Goal: Information Seeking & Learning: Learn about a topic

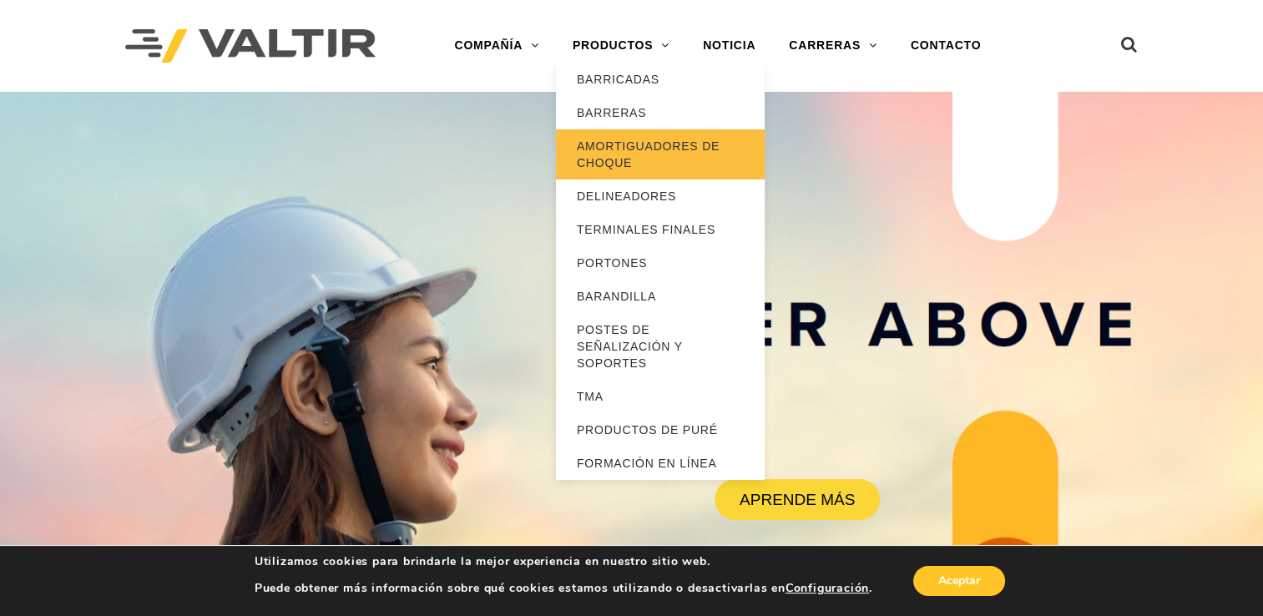
click at [653, 144] on link "AMORTIGUADORES DE CHOQUE" at bounding box center [660, 154] width 209 height 50
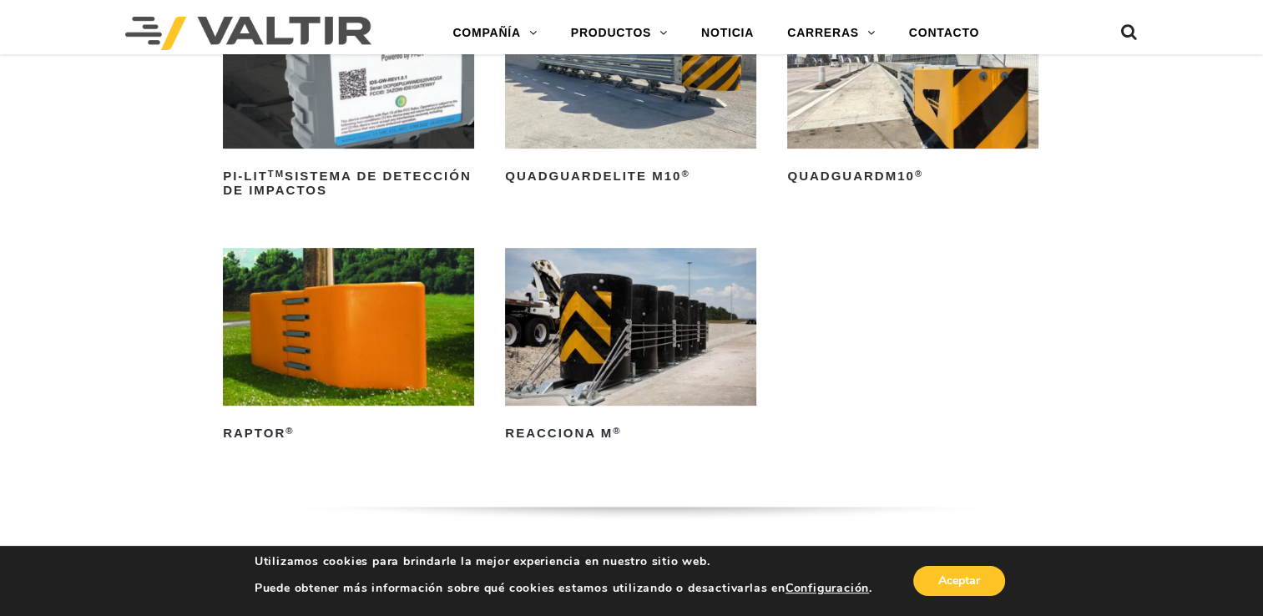
scroll to position [584, 0]
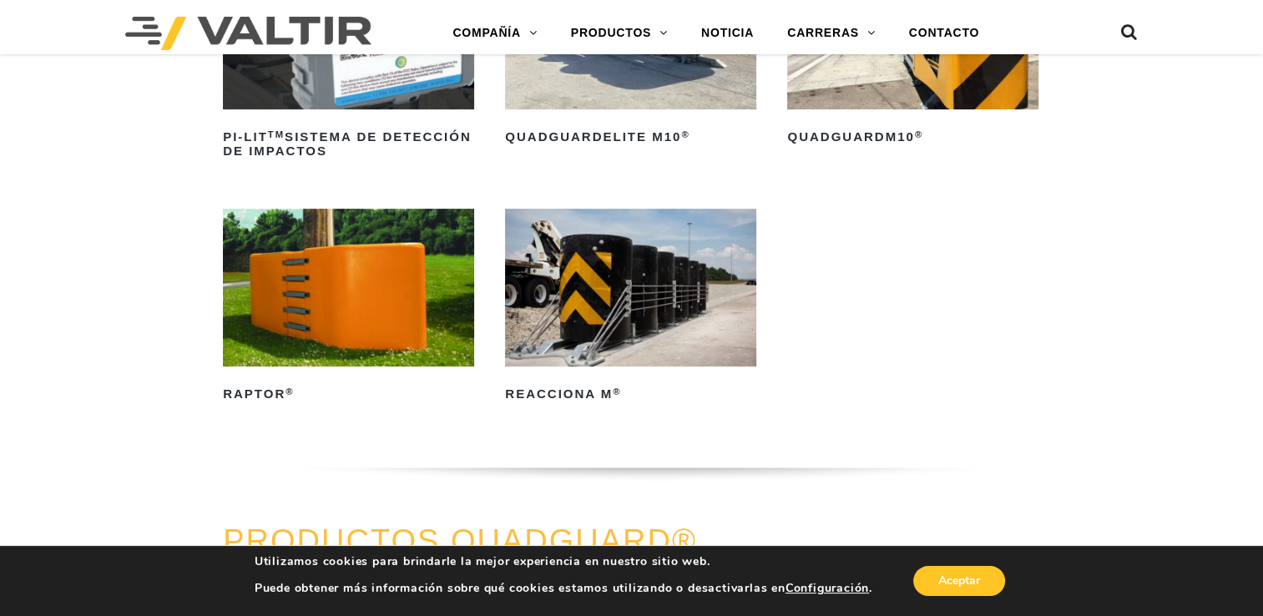
click at [340, 292] on img at bounding box center [348, 287] width 251 height 157
click at [334, 280] on img at bounding box center [348, 287] width 251 height 157
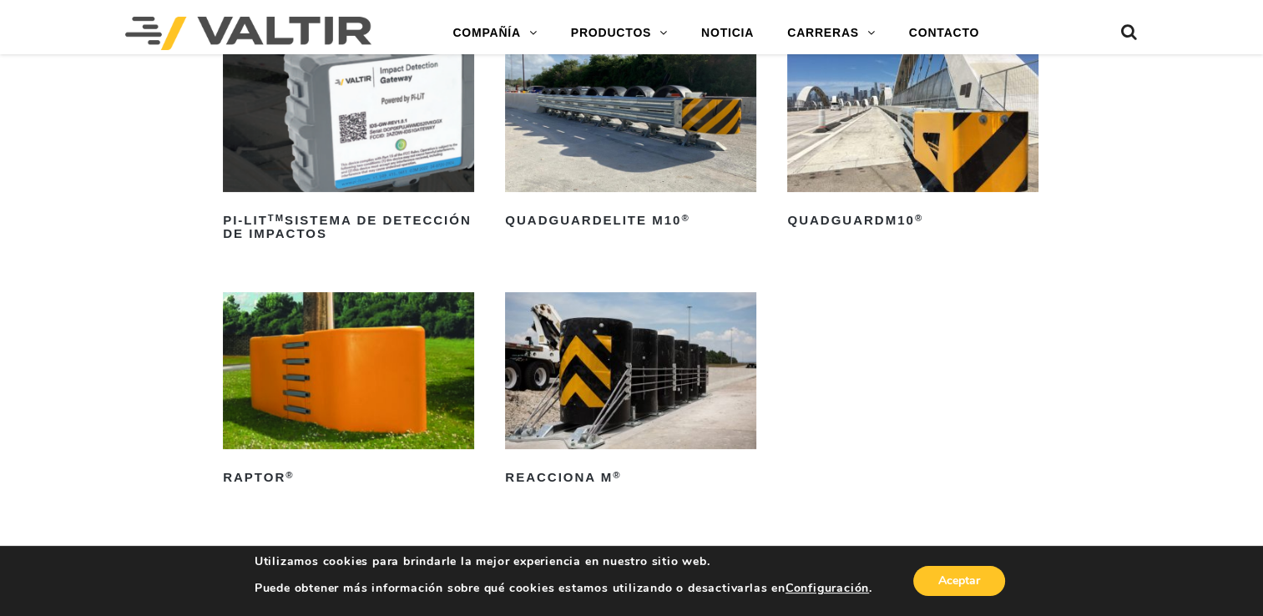
scroll to position [397, 0]
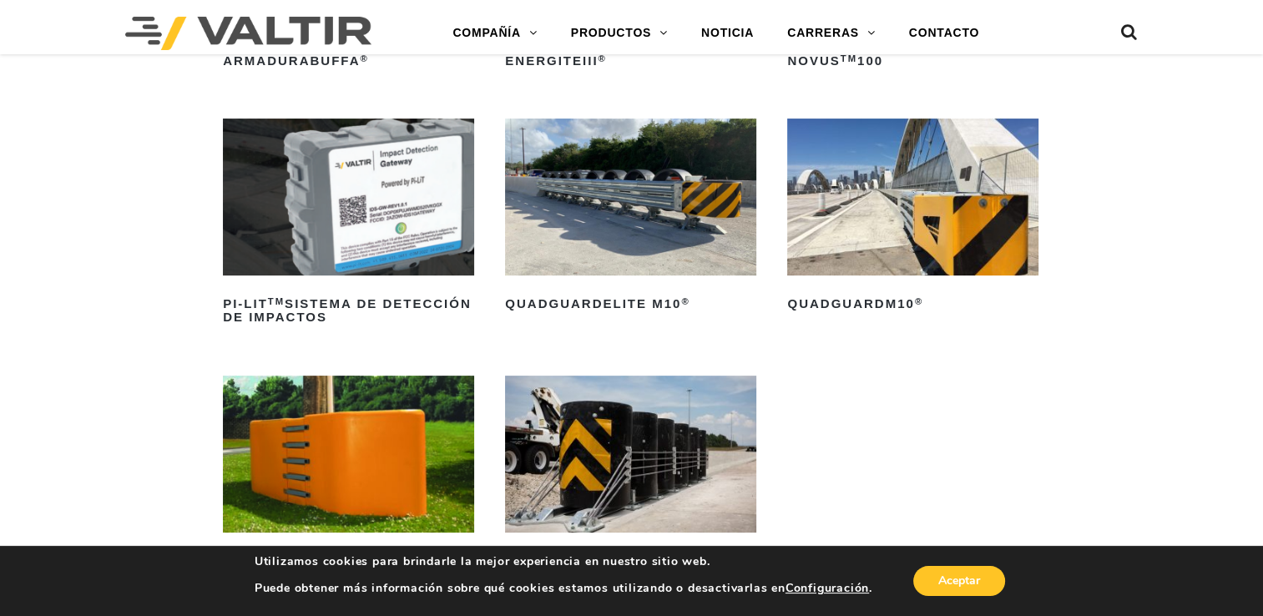
click at [587, 213] on img at bounding box center [630, 196] width 251 height 157
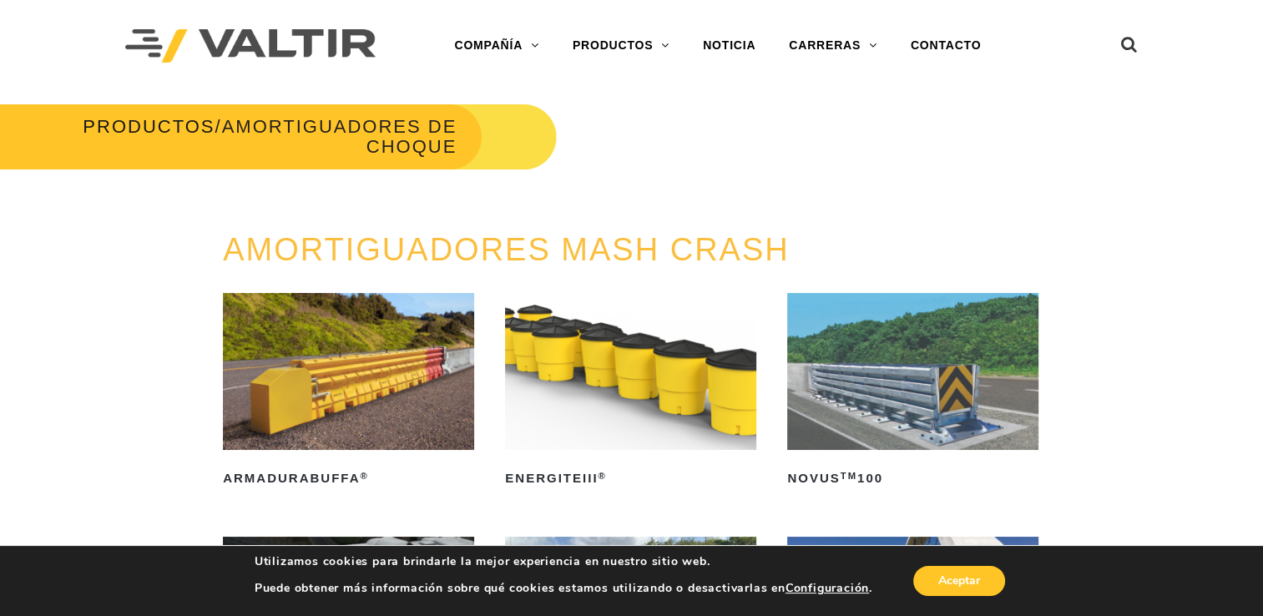
scroll to position [167, 0]
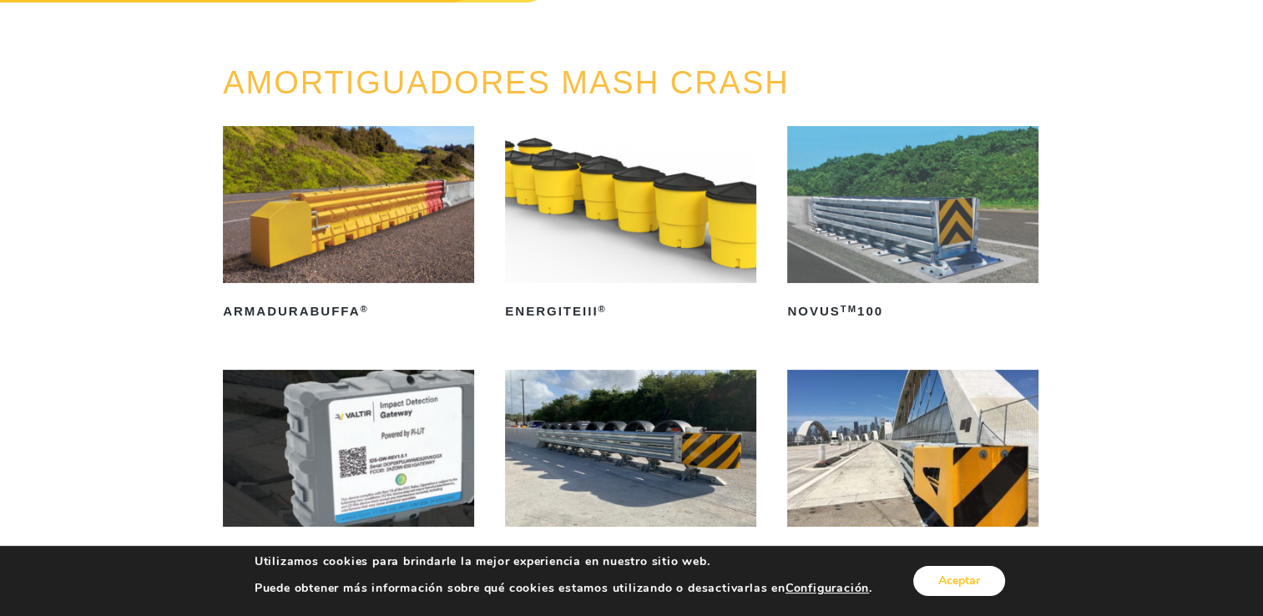
click at [955, 578] on button "Aceptar" at bounding box center [959, 581] width 92 height 30
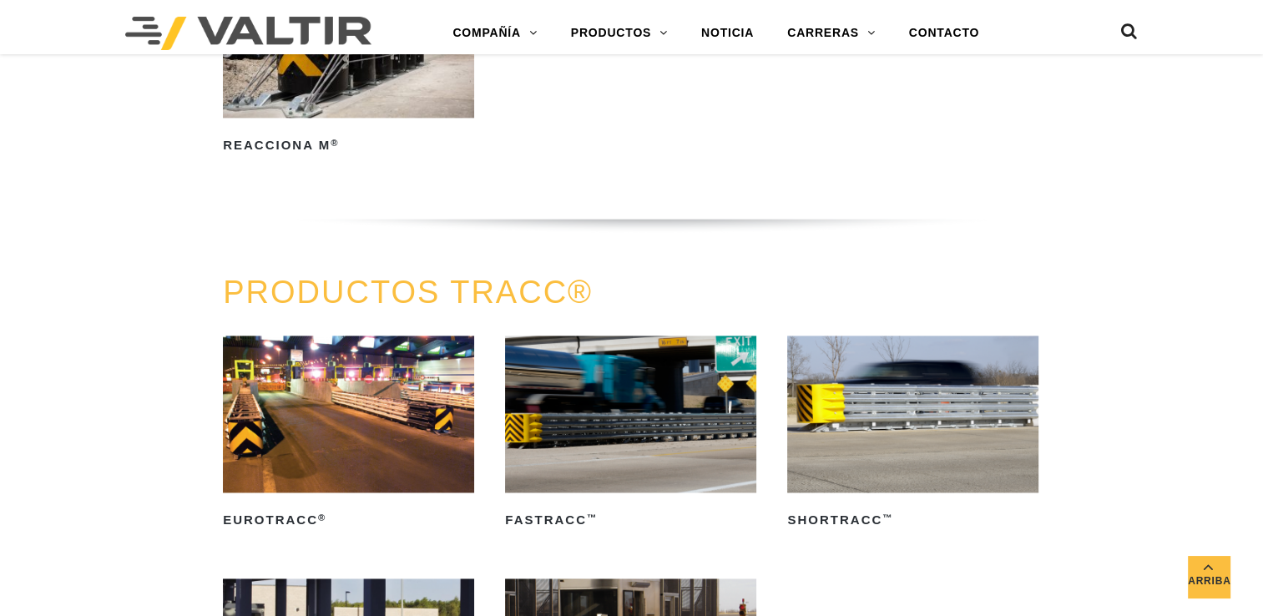
scroll to position [2420, 0]
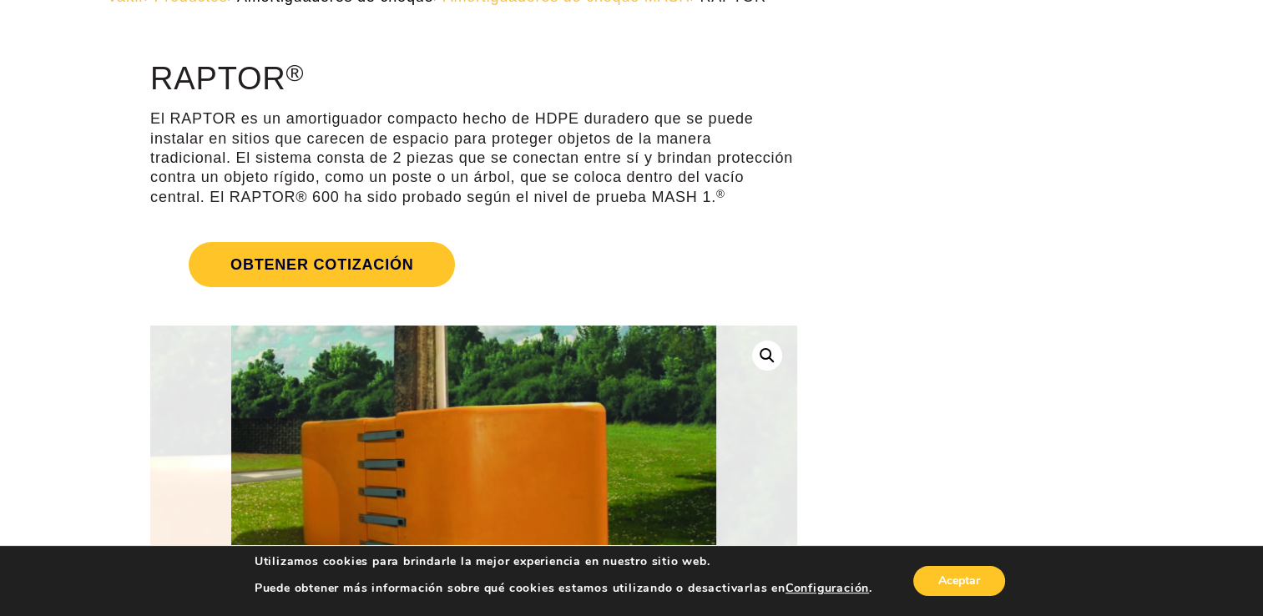
scroll to position [83, 0]
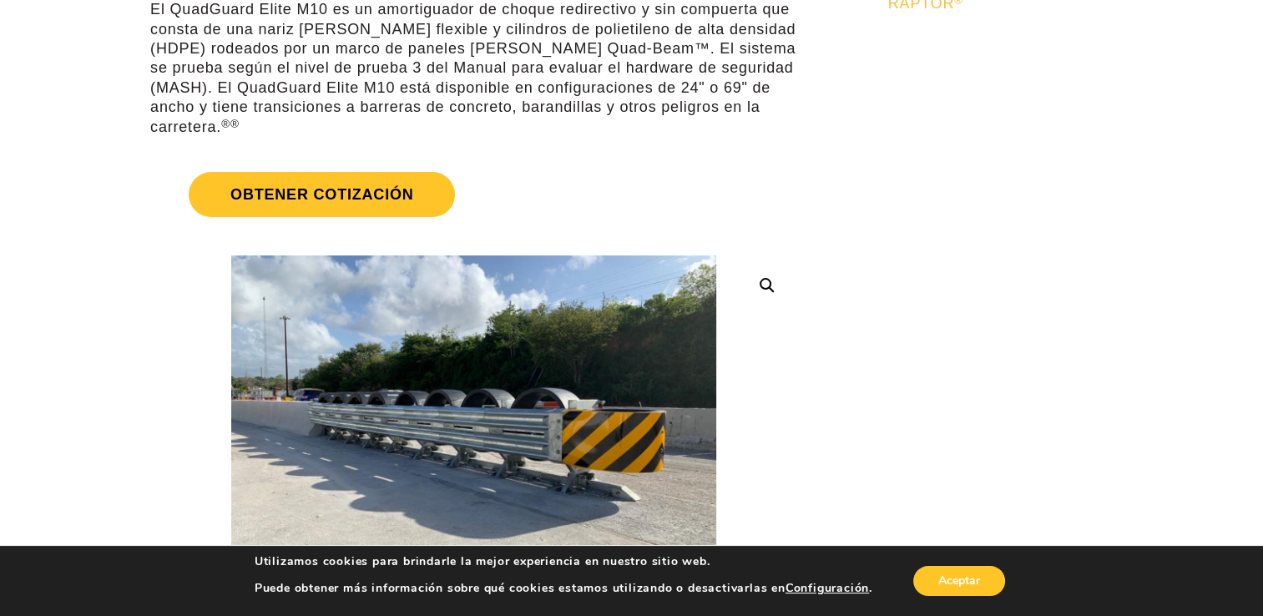
scroll to position [250, 0]
